Goal: Transaction & Acquisition: Purchase product/service

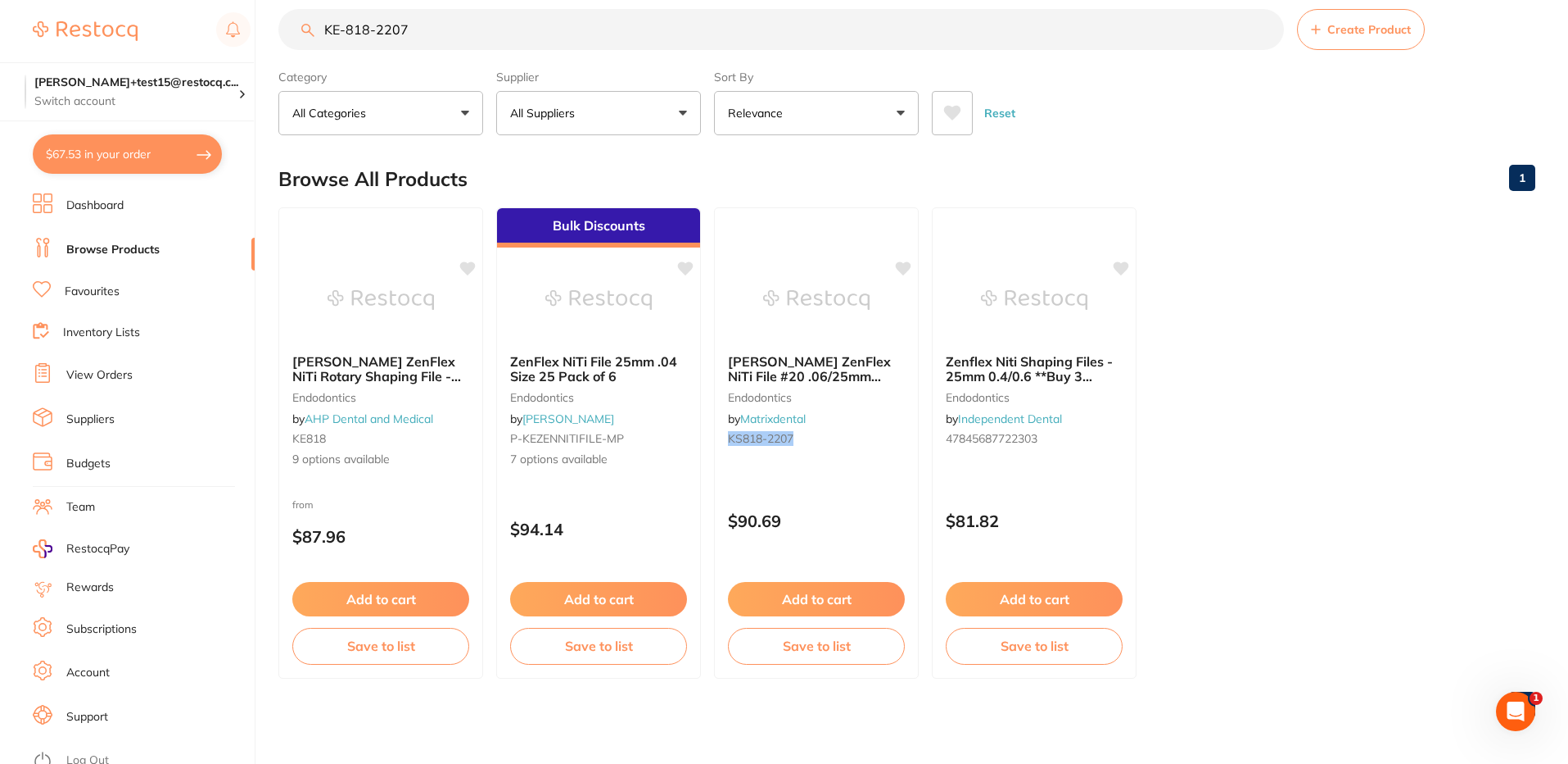
click at [362, 32] on input "KE-818-2207" at bounding box center [781, 29] width 1006 height 41
paste input "A1-000S301"
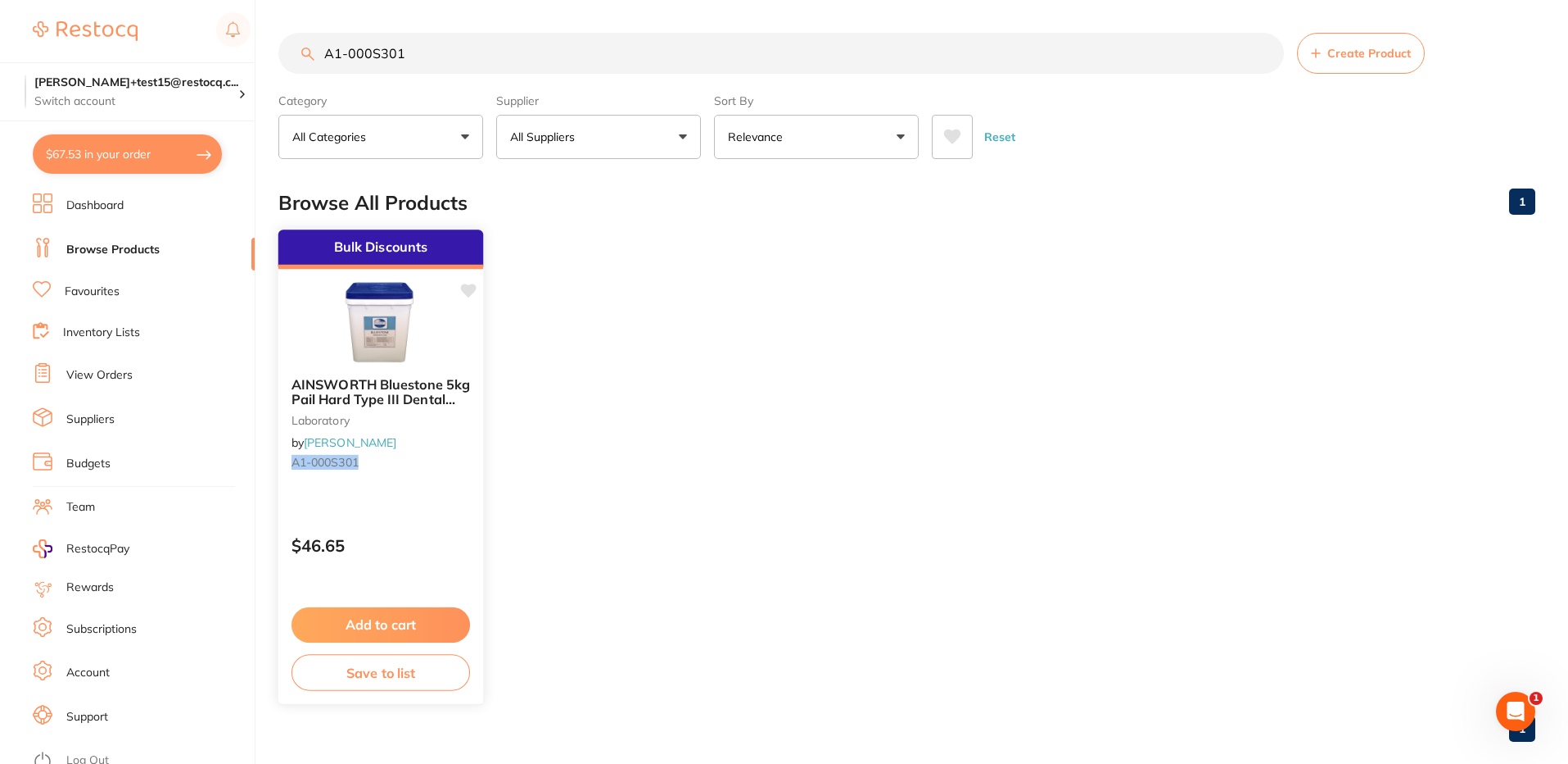
type input "A1-000S301"
click at [431, 514] on div "Bulk Discounts AINSWORTH Bluestone 5kg Pail Hard Type III Dental Stone laborato…" at bounding box center [381, 467] width 207 height 476
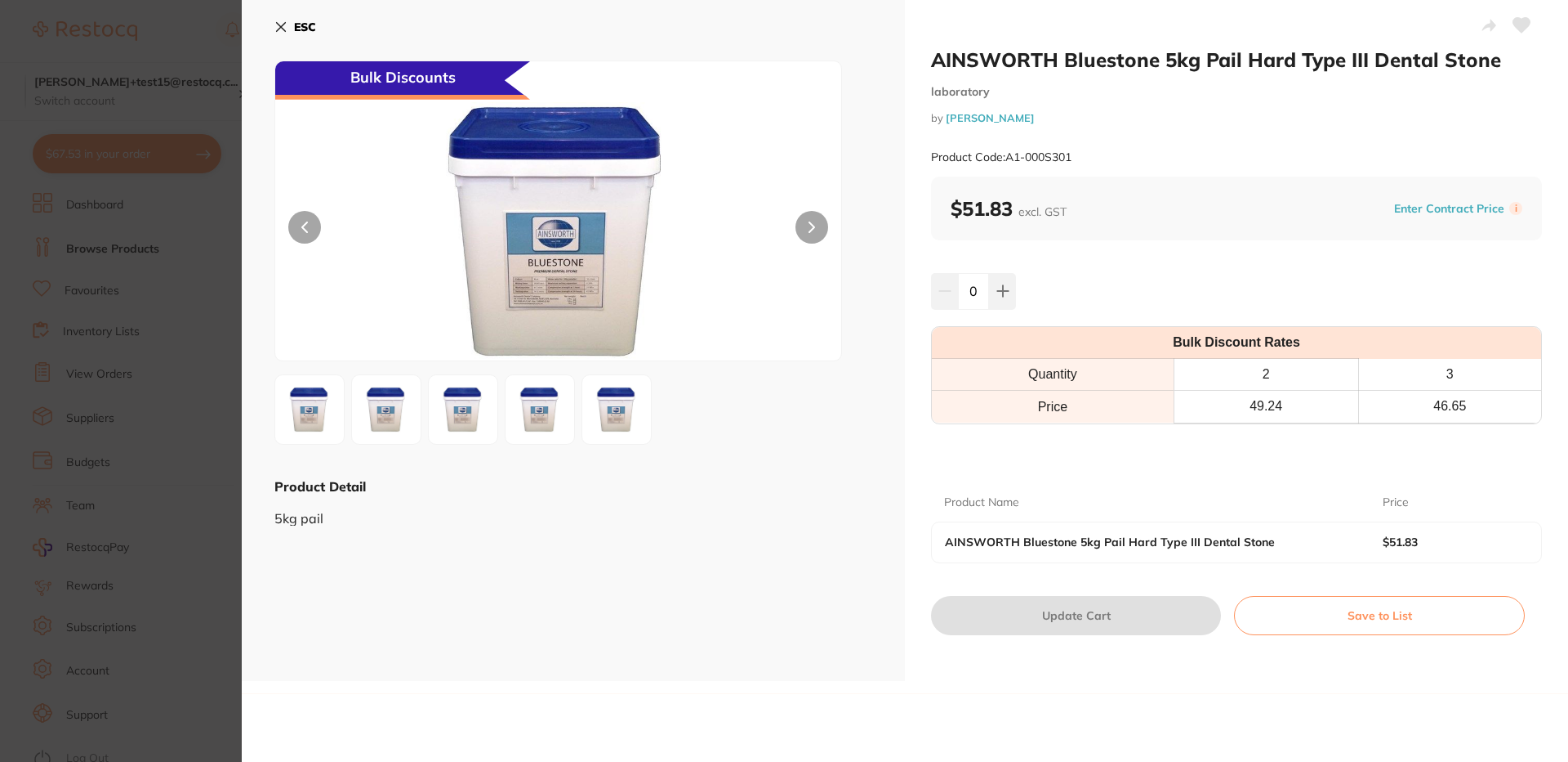
click at [198, 56] on section "AINSWORTH Bluestone 5kg Pail Hard Type III Dental Stone laboratory by [PERSON_N…" at bounding box center [784, 381] width 1568 height 762
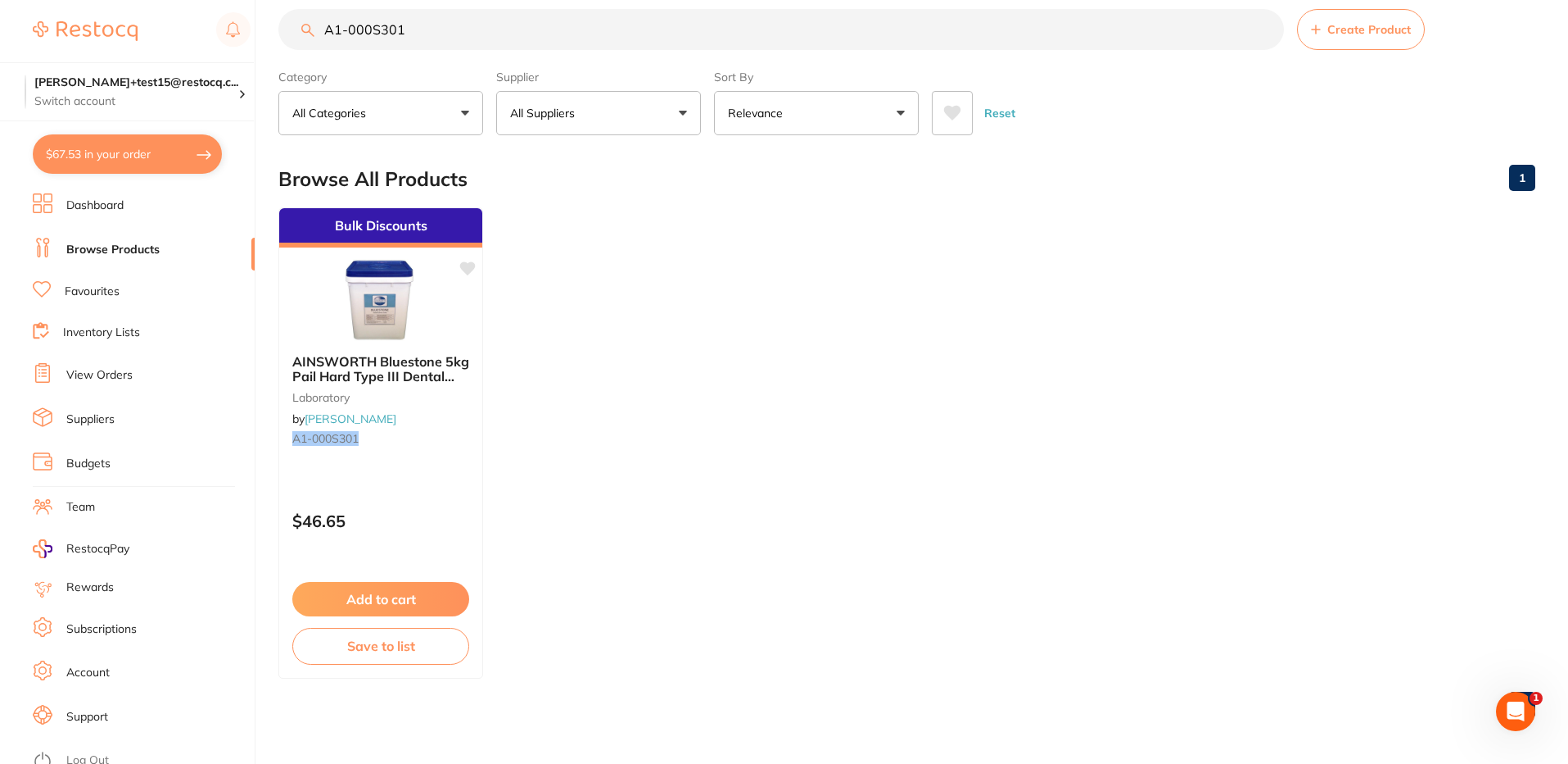
click at [164, 163] on button "$67.53 in your order" at bounding box center [126, 153] width 189 height 39
checkbox input "true"
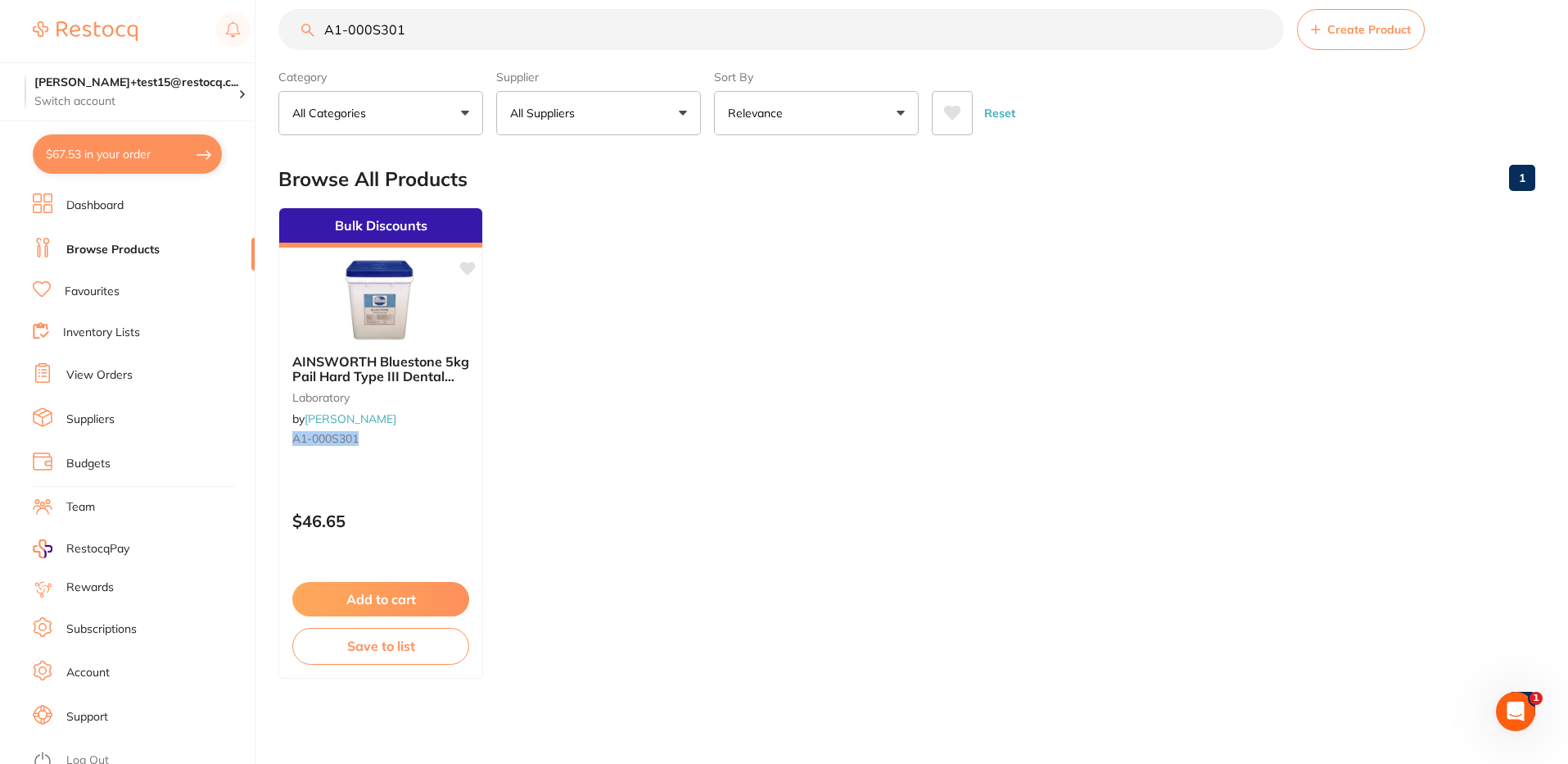
checkbox input "true"
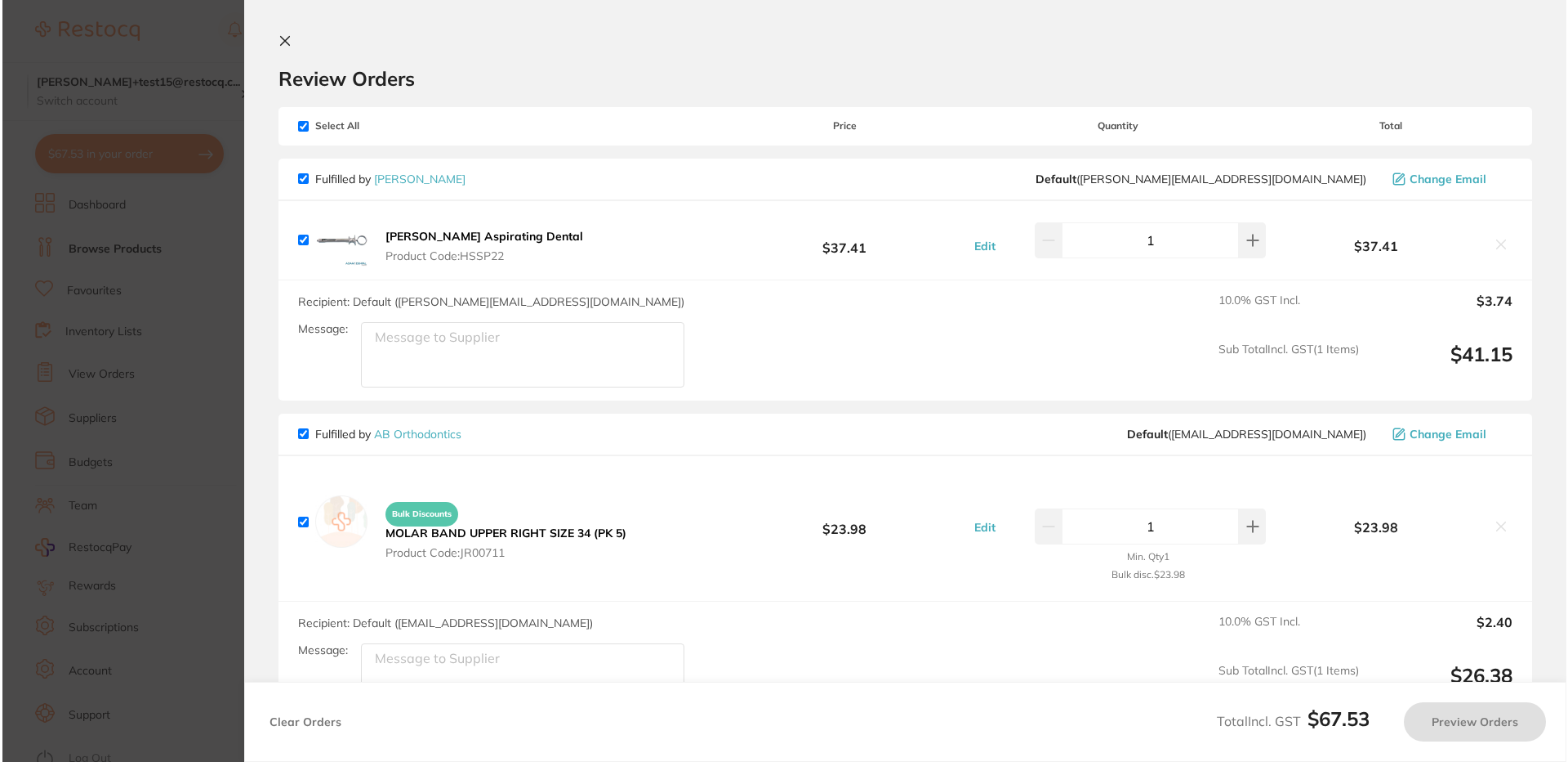
scroll to position [0, 0]
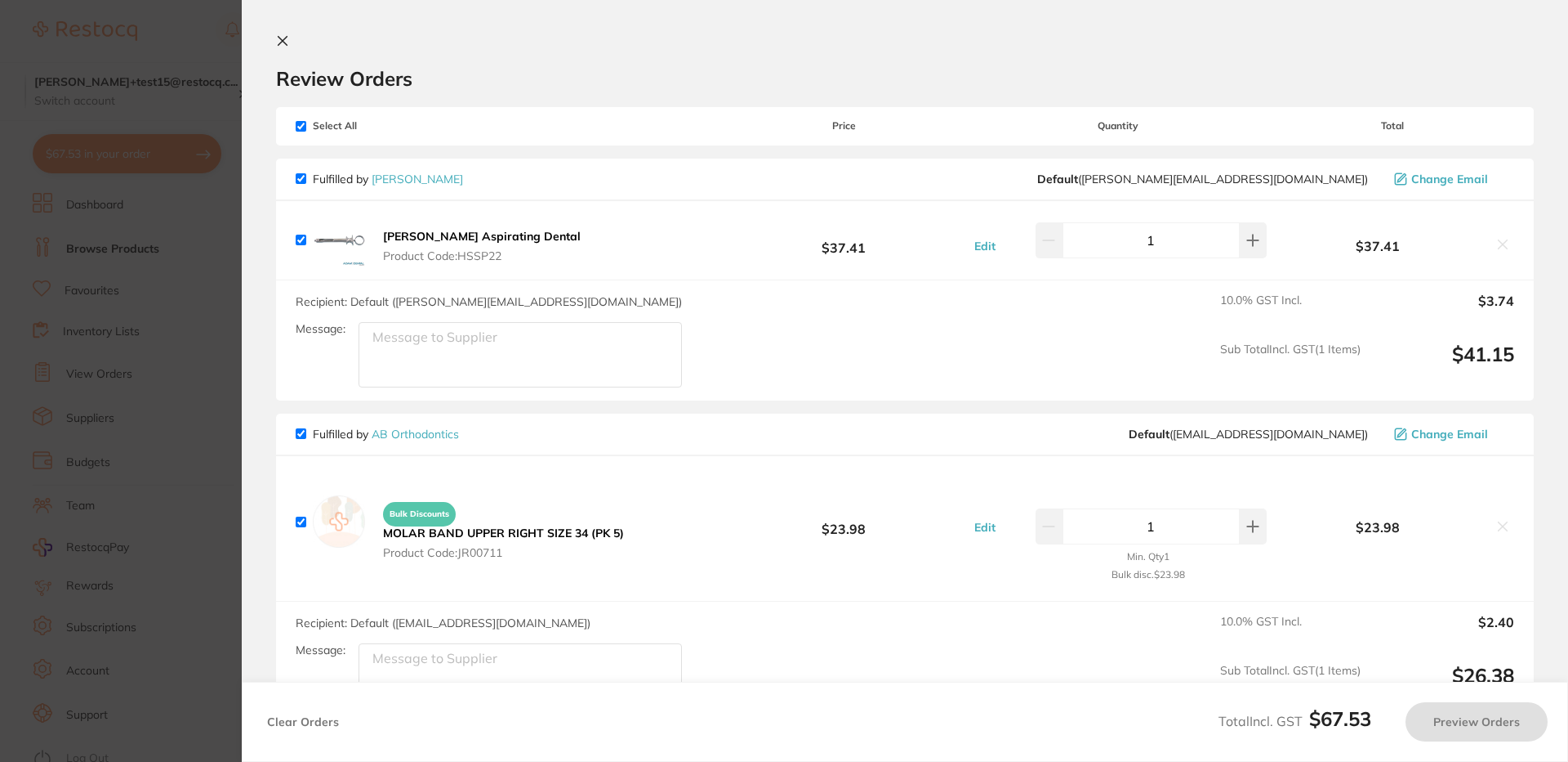
checkbox input "true"
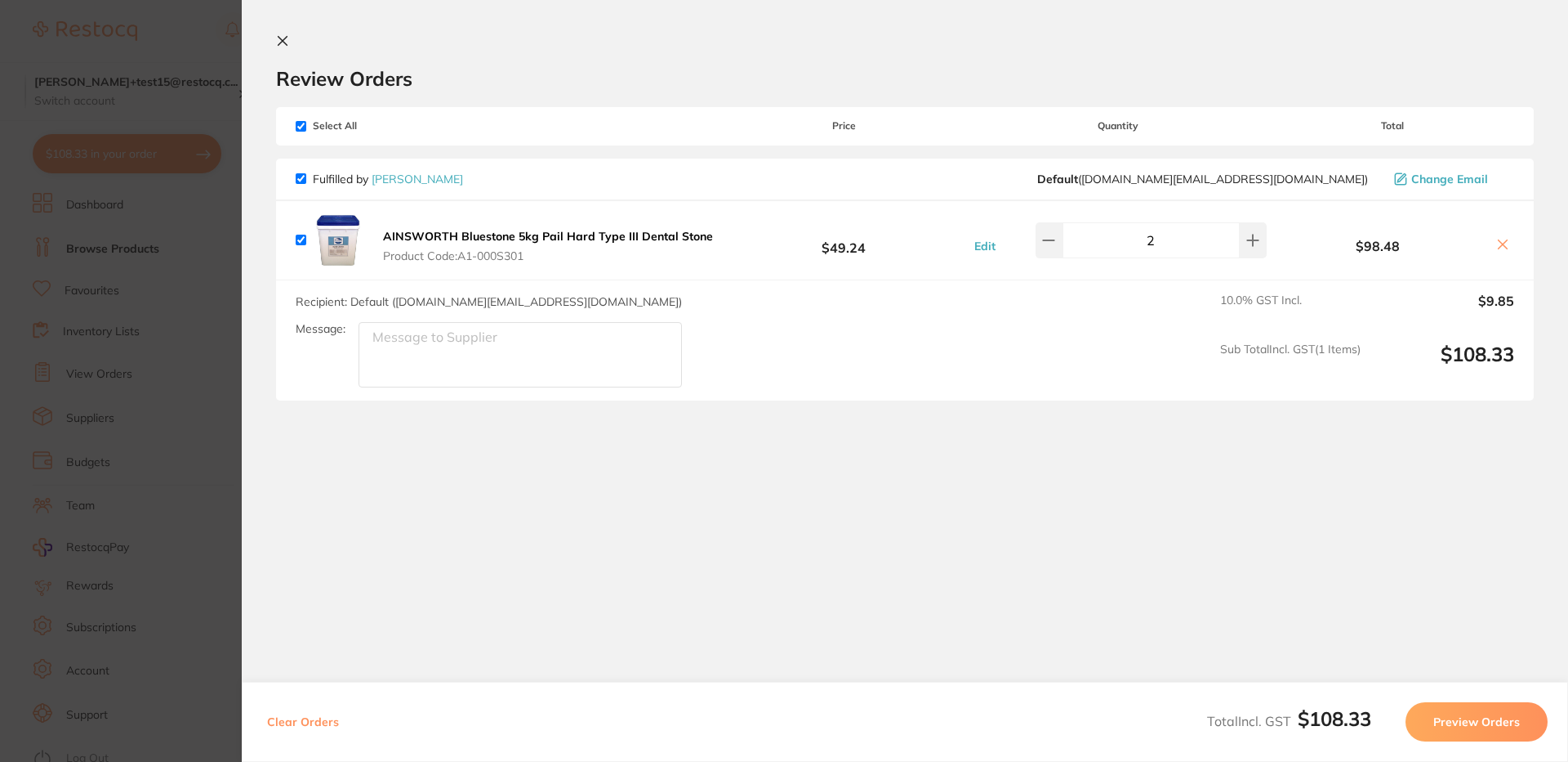
click at [1485, 299] on output "$9.85" at bounding box center [1444, 310] width 140 height 36
click at [1273, 300] on span "10.0 % GST Incl." at bounding box center [1290, 310] width 140 height 36
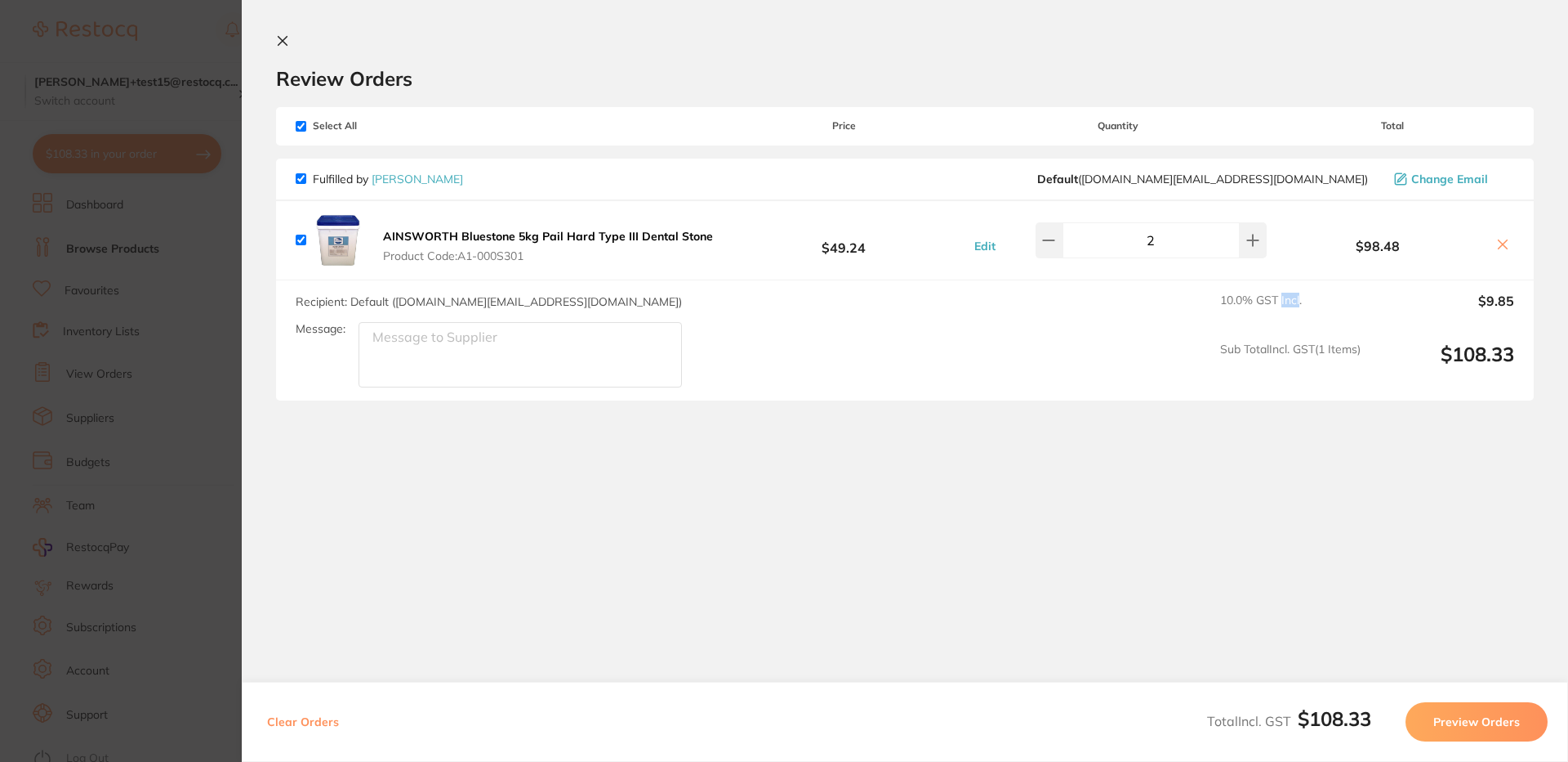
click at [1273, 300] on span "10.0 % GST Incl." at bounding box center [1290, 310] width 140 height 36
click at [1495, 299] on output "$9.85" at bounding box center [1444, 310] width 140 height 36
click at [1311, 335] on div "10.0 % GST Incl. $9.85 Sub Total Incl. GST ( 1 Items) $108.33" at bounding box center [1367, 339] width 294 height 94
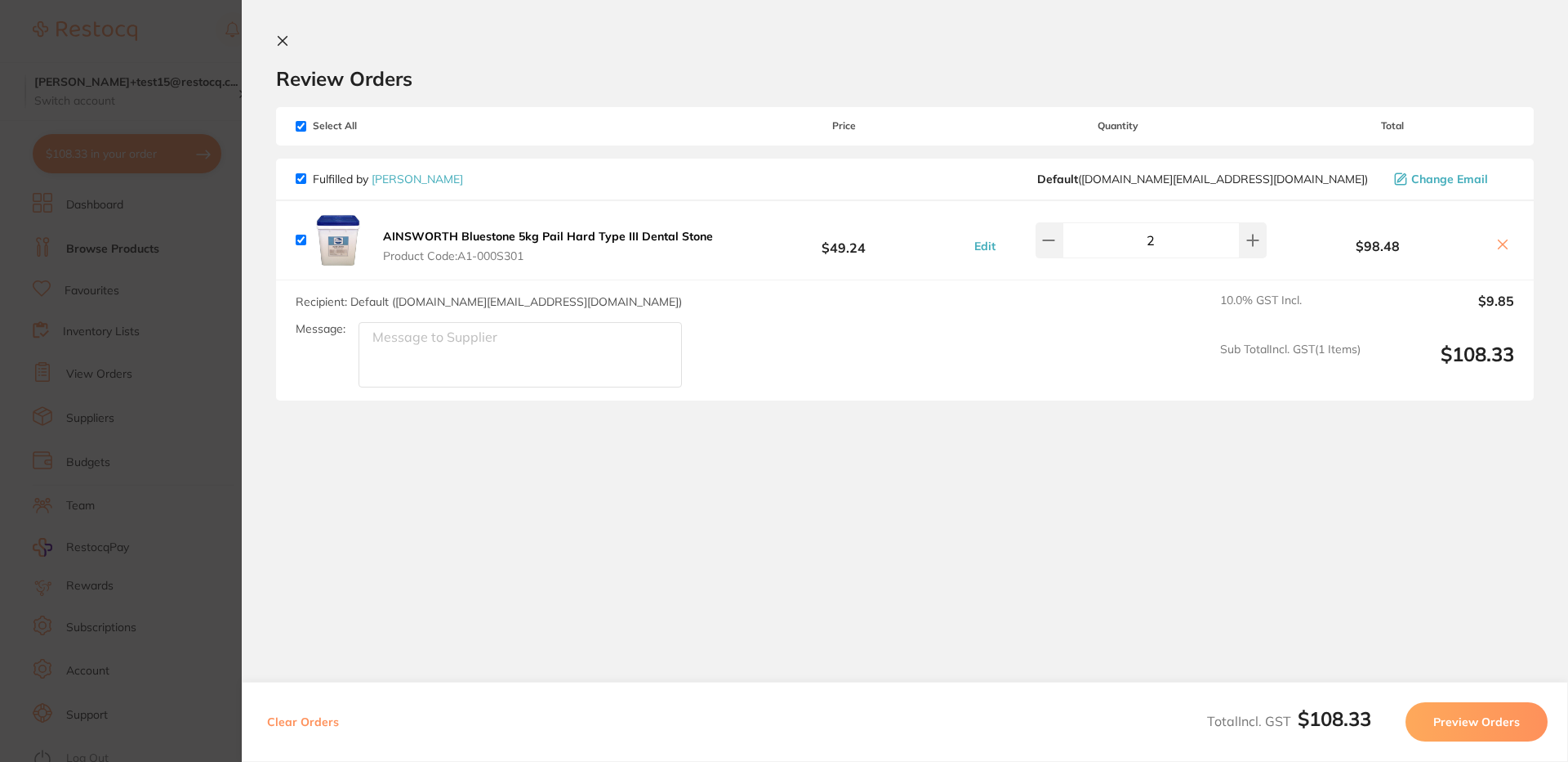
click at [878, 403] on section "Review Orders Your orders are being processed and we will notify you once we ha…" at bounding box center [904, 331] width 1327 height 662
click at [283, 41] on icon at bounding box center [283, 41] width 9 height 9
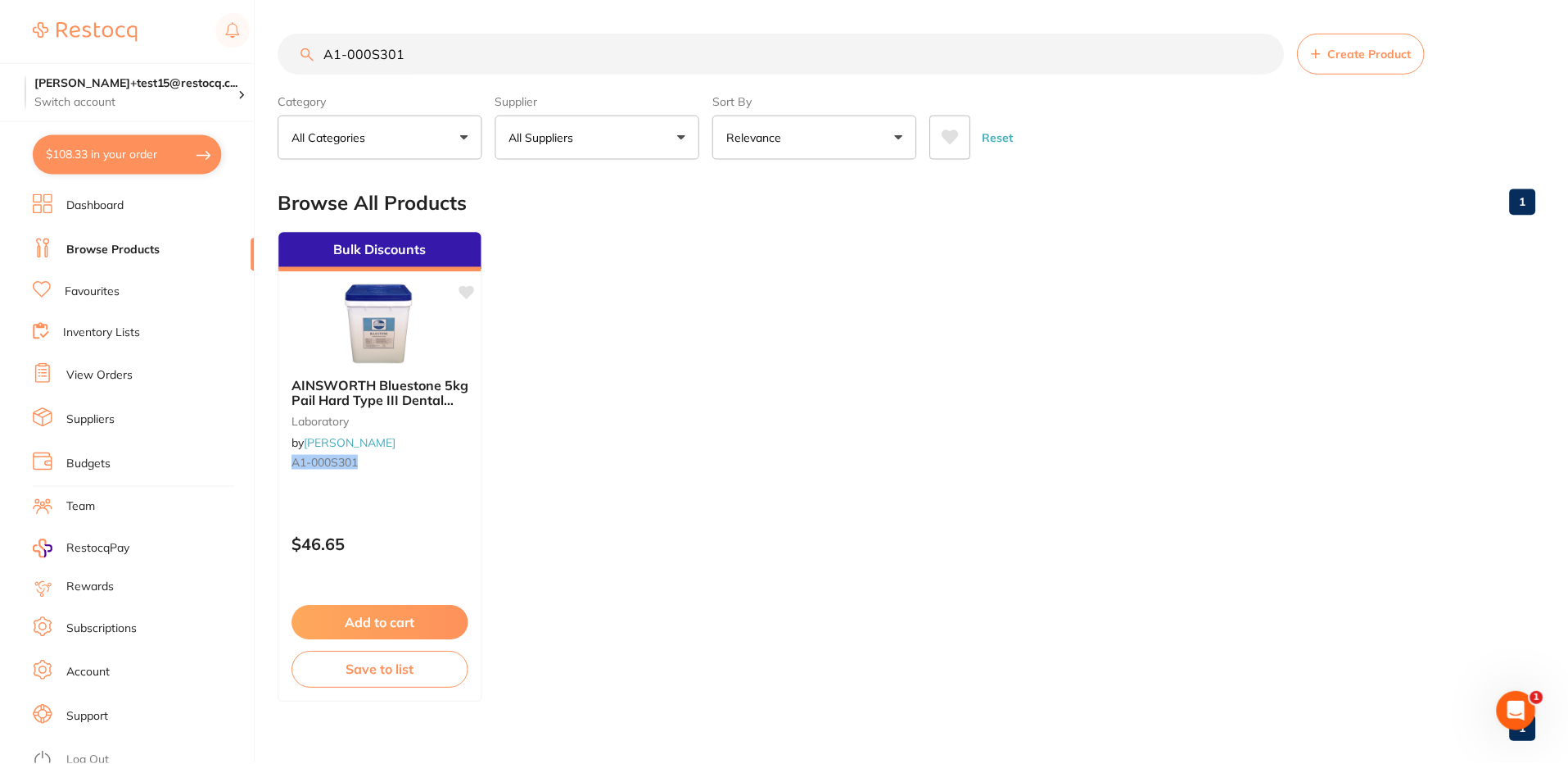
scroll to position [24, 0]
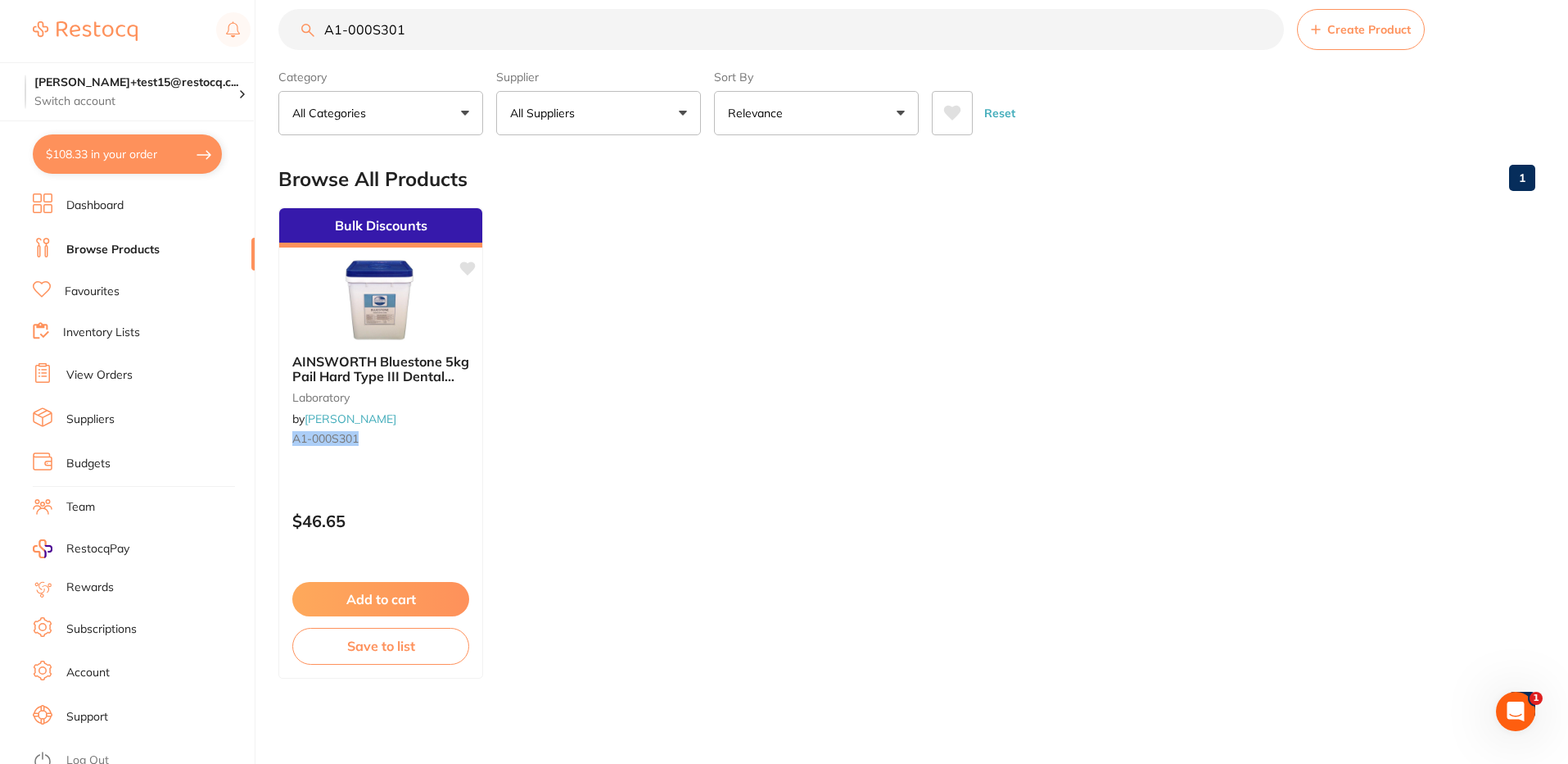
click at [85, 378] on link "View Orders" at bounding box center [100, 375] width 67 height 17
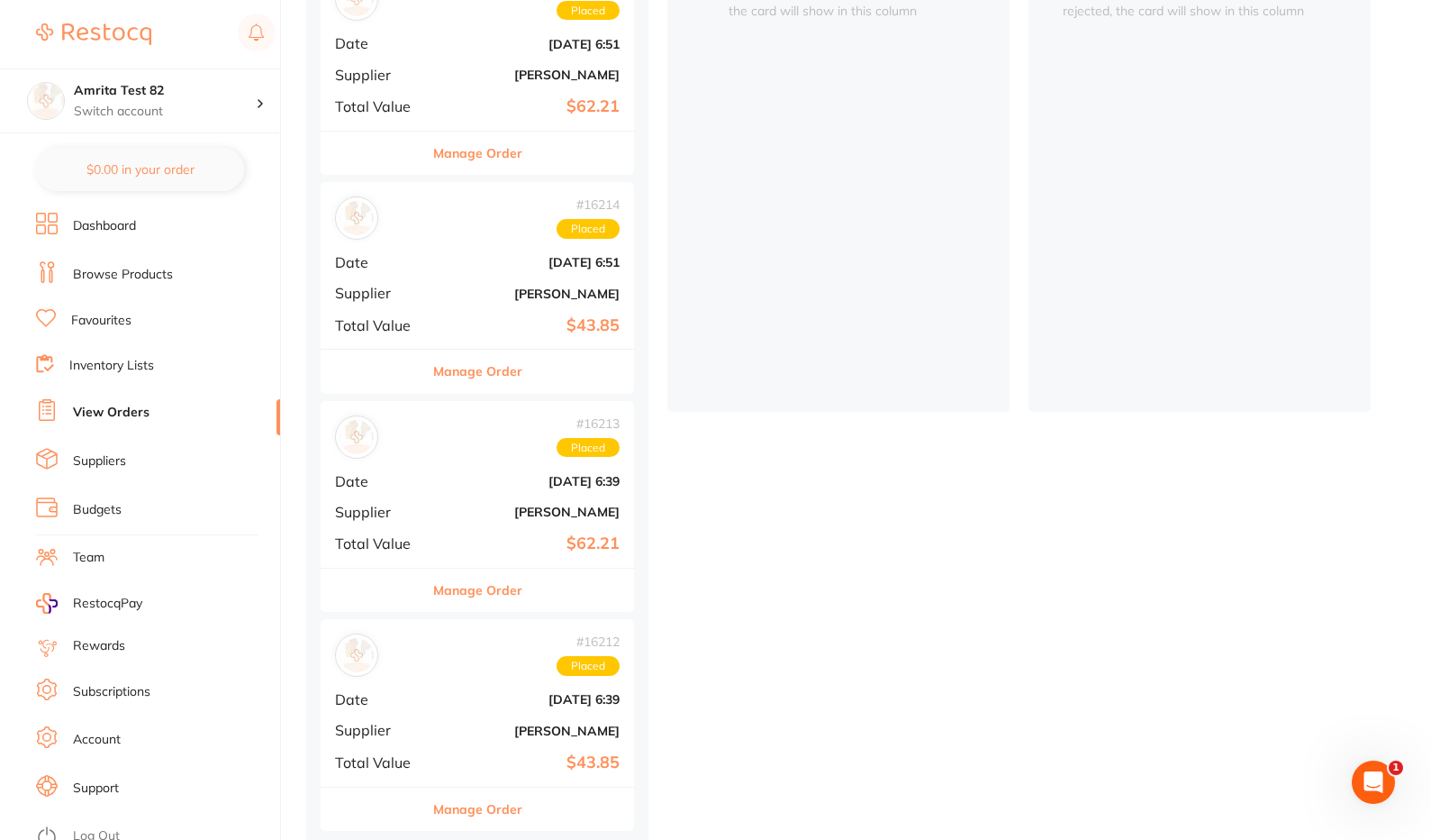
click at [450, 309] on div "# 16214 Placed Date Aug 10 2025, 6:51 Supplier Adam Dental Total Value $43.85" at bounding box center [477, 265] width 314 height 167
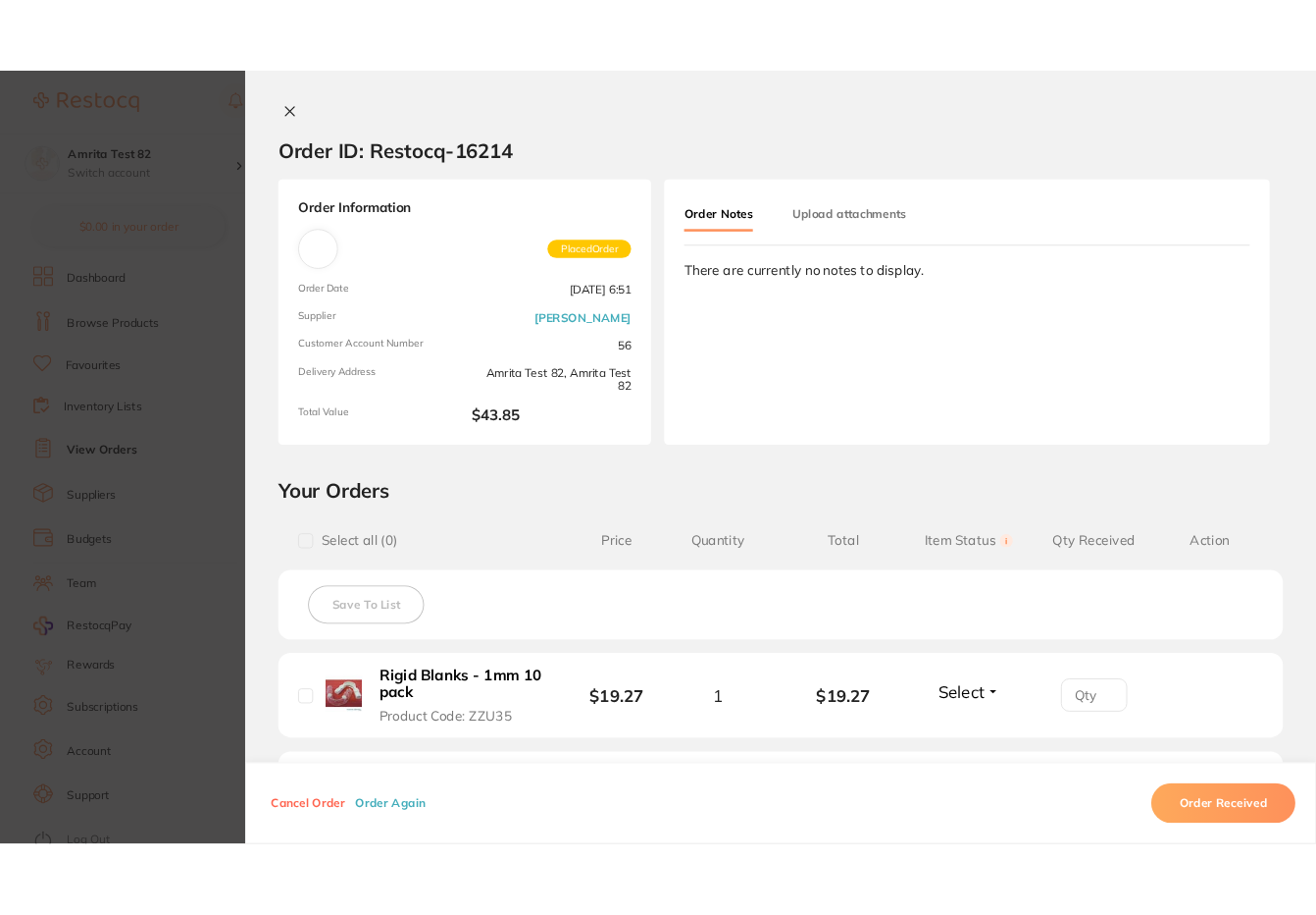
scroll to position [172, 0]
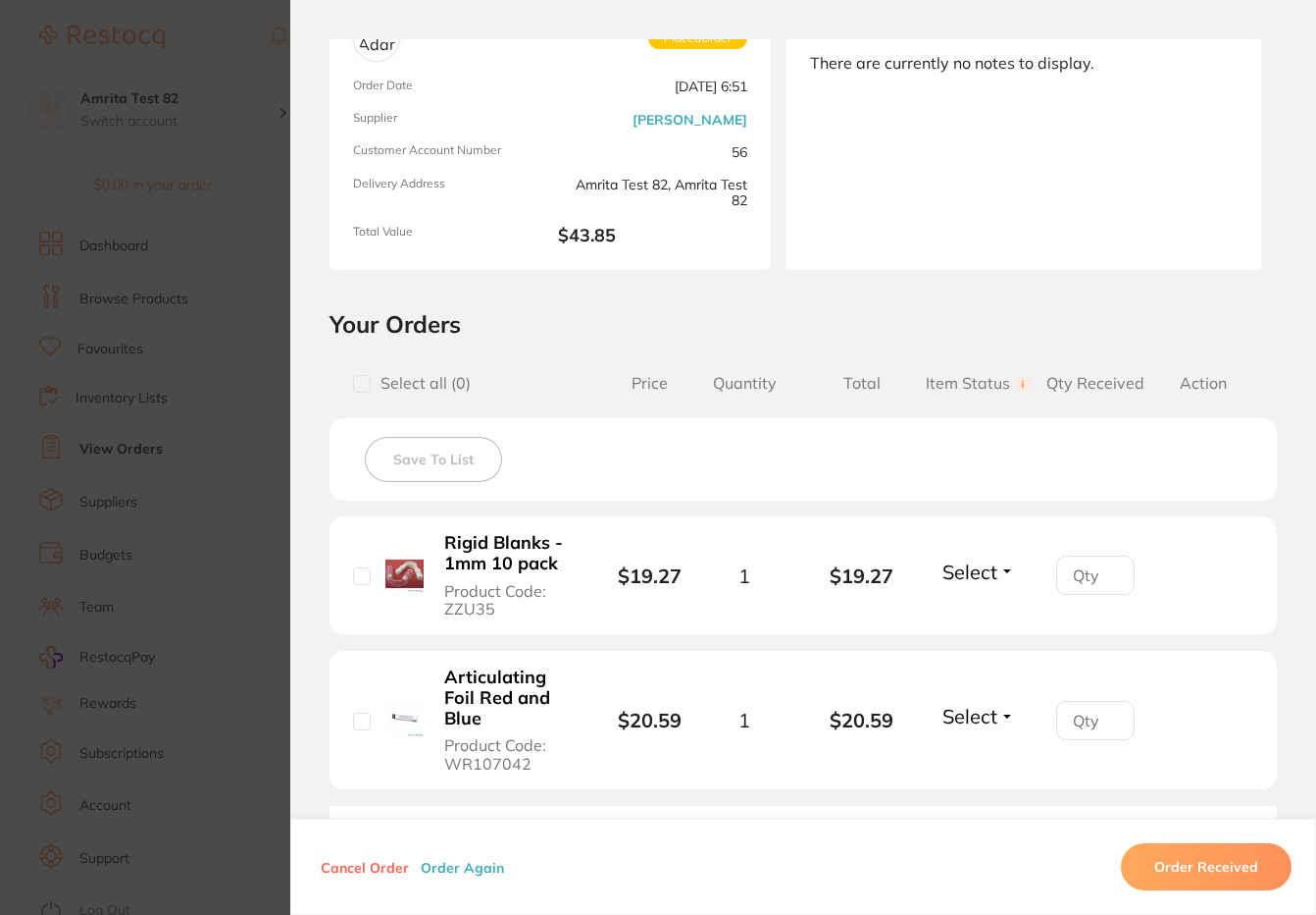
click at [462, 864] on button "Order Again" at bounding box center [461, 866] width 95 height 18
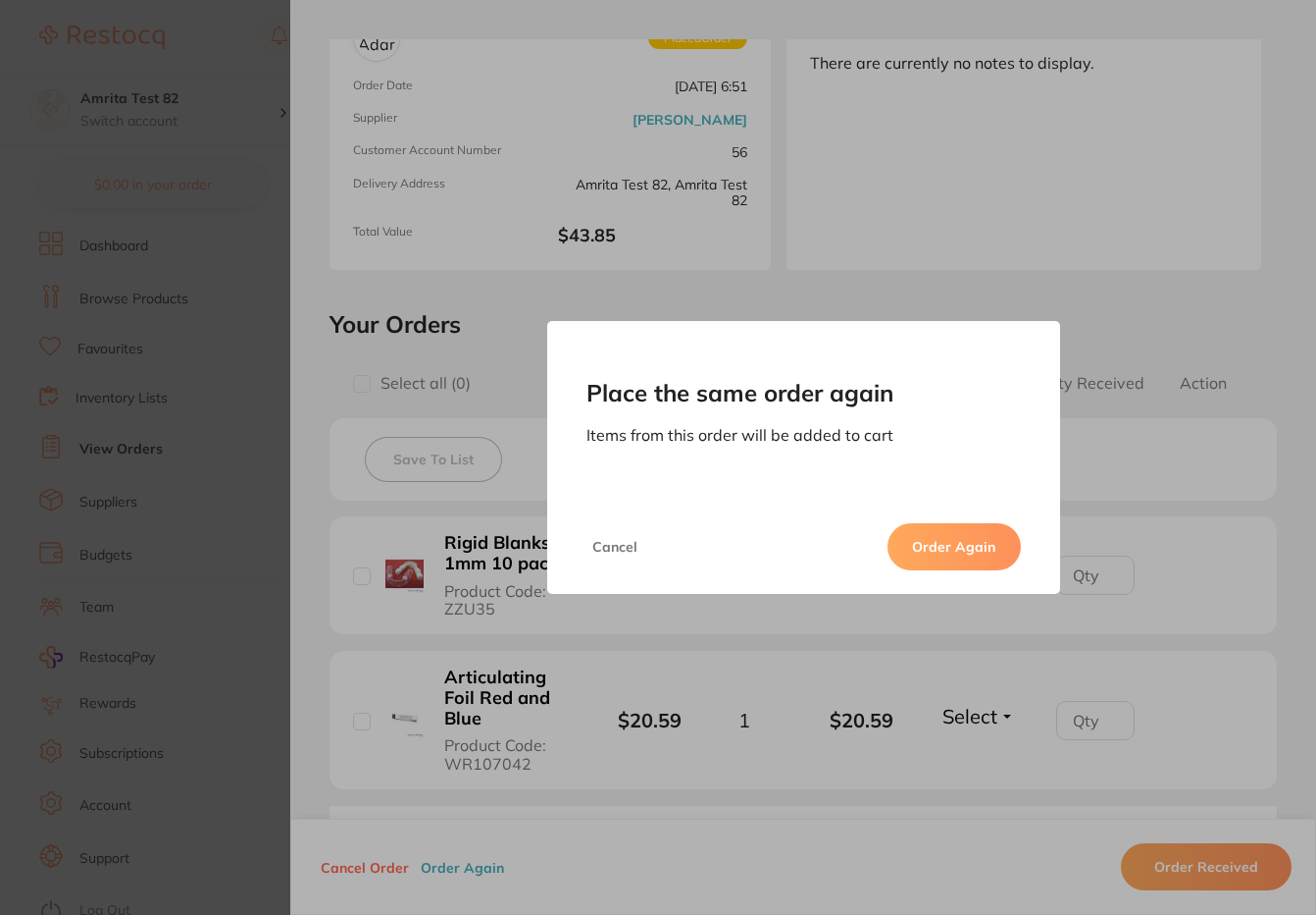
click at [953, 545] on button "Order Again" at bounding box center [954, 546] width 133 height 47
checkbox input "false"
